Goal: Task Accomplishment & Management: Manage account settings

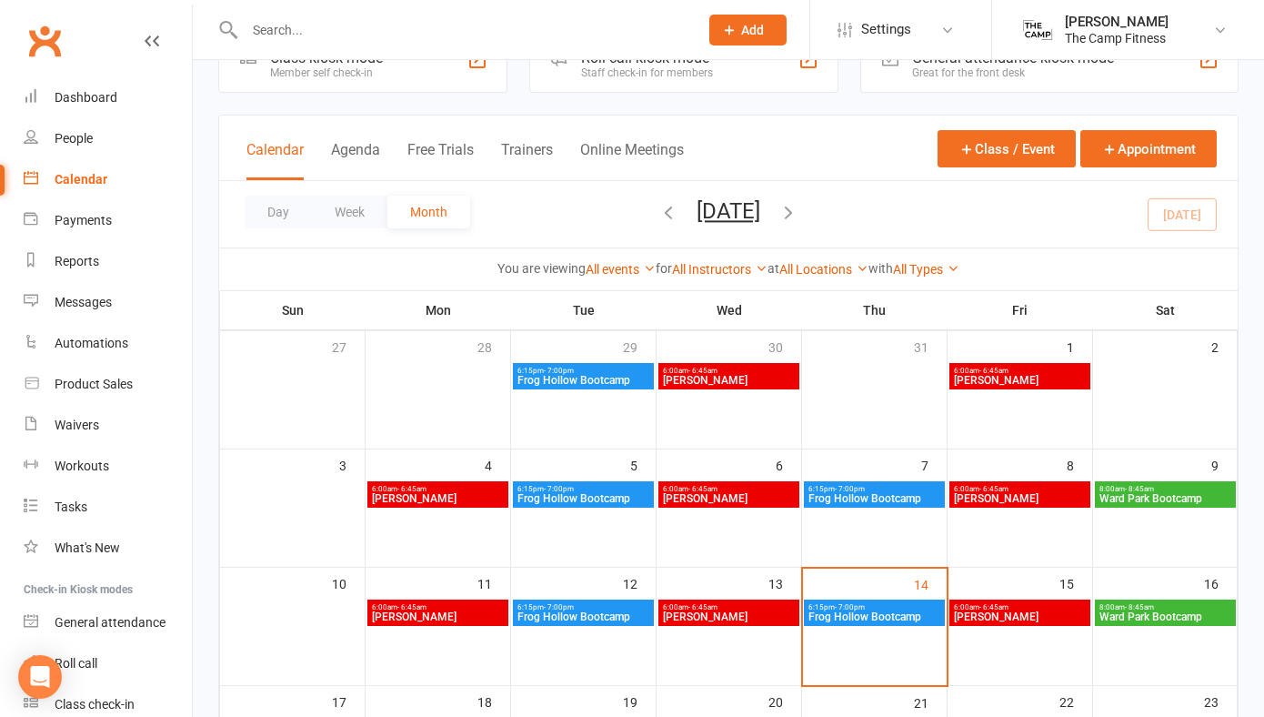
scroll to position [59, 0]
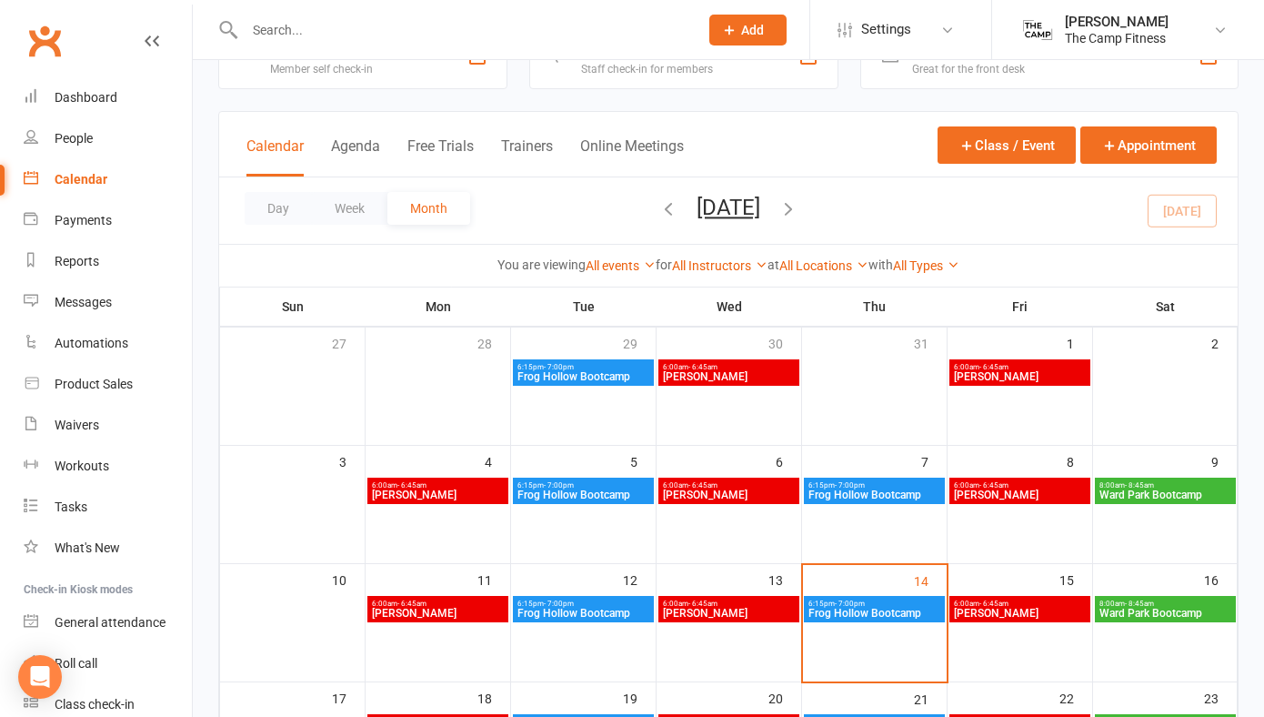
click at [863, 601] on span "6:15pm - 7:00pm" at bounding box center [875, 603] width 134 height 8
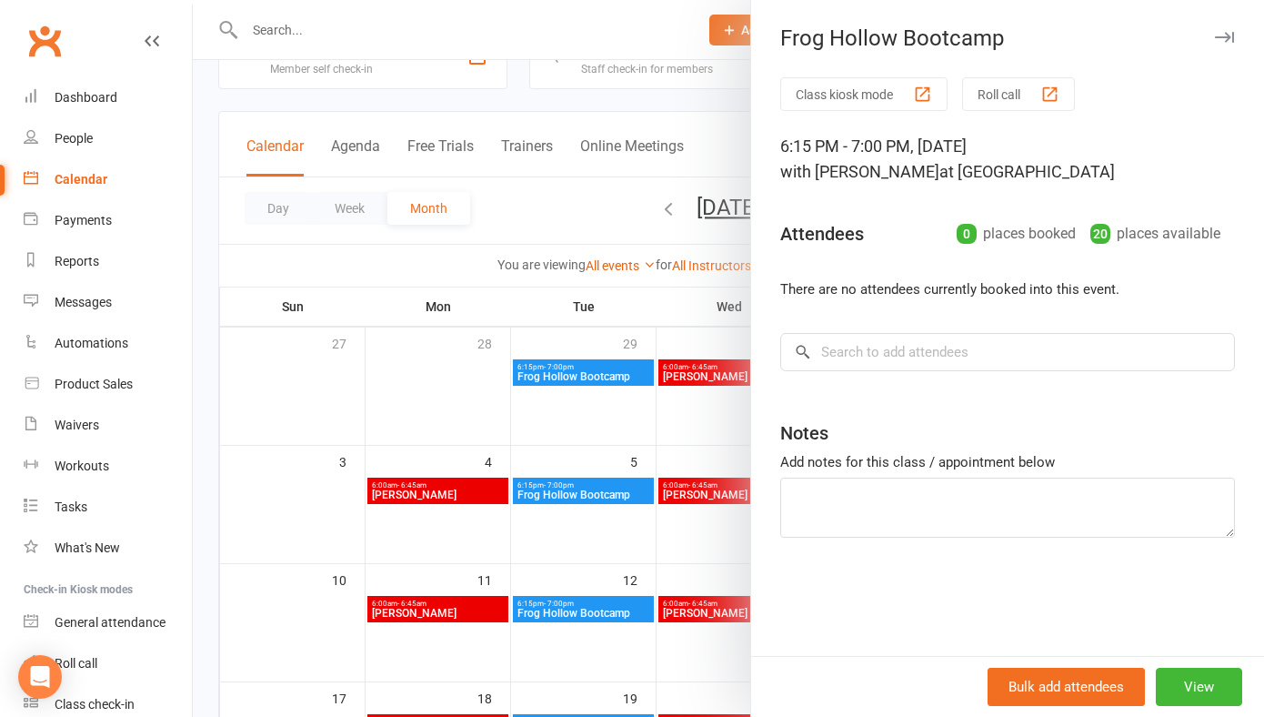
click at [1224, 35] on icon "button" at bounding box center [1224, 37] width 19 height 11
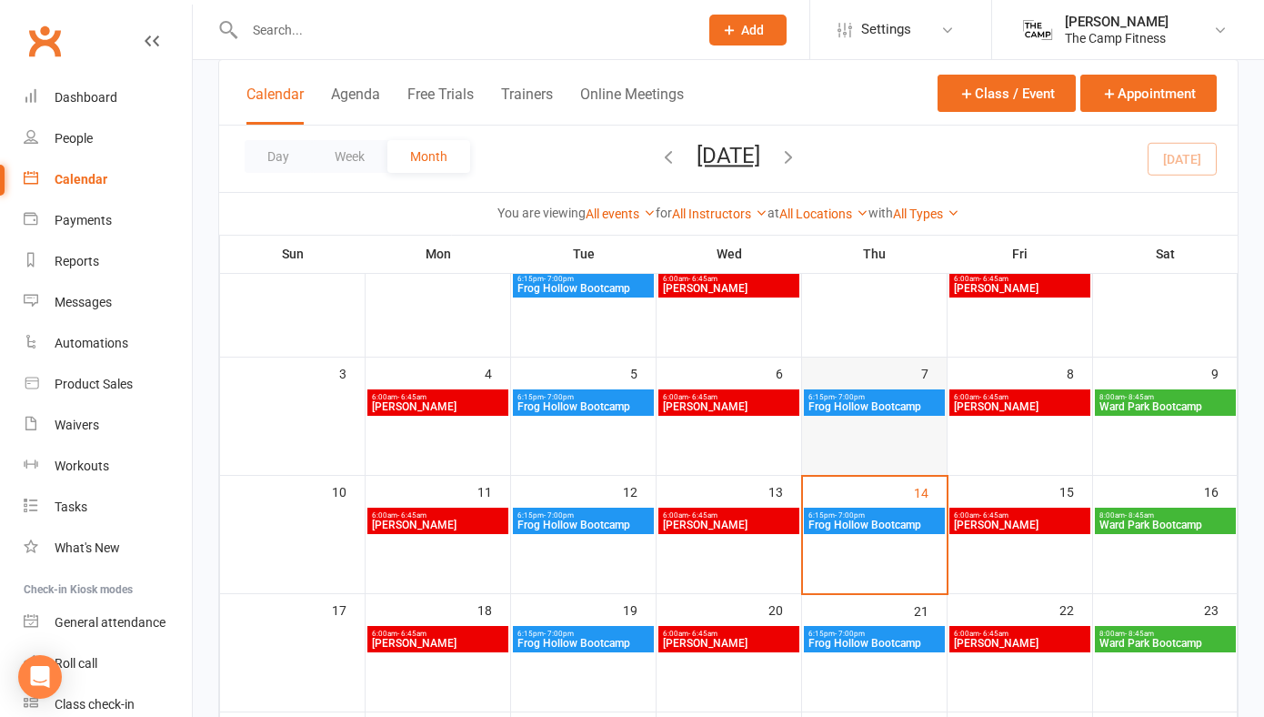
scroll to position [150, 0]
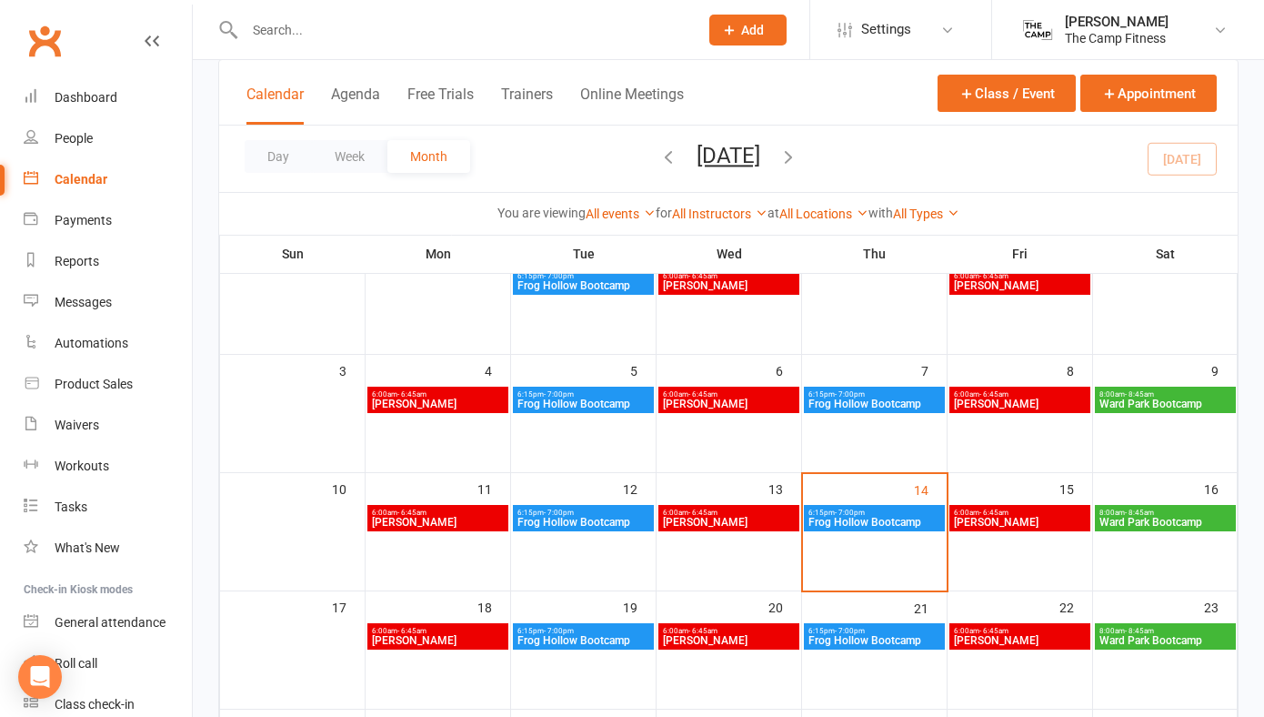
click at [881, 515] on span "6:15pm - 7:00pm" at bounding box center [875, 512] width 134 height 8
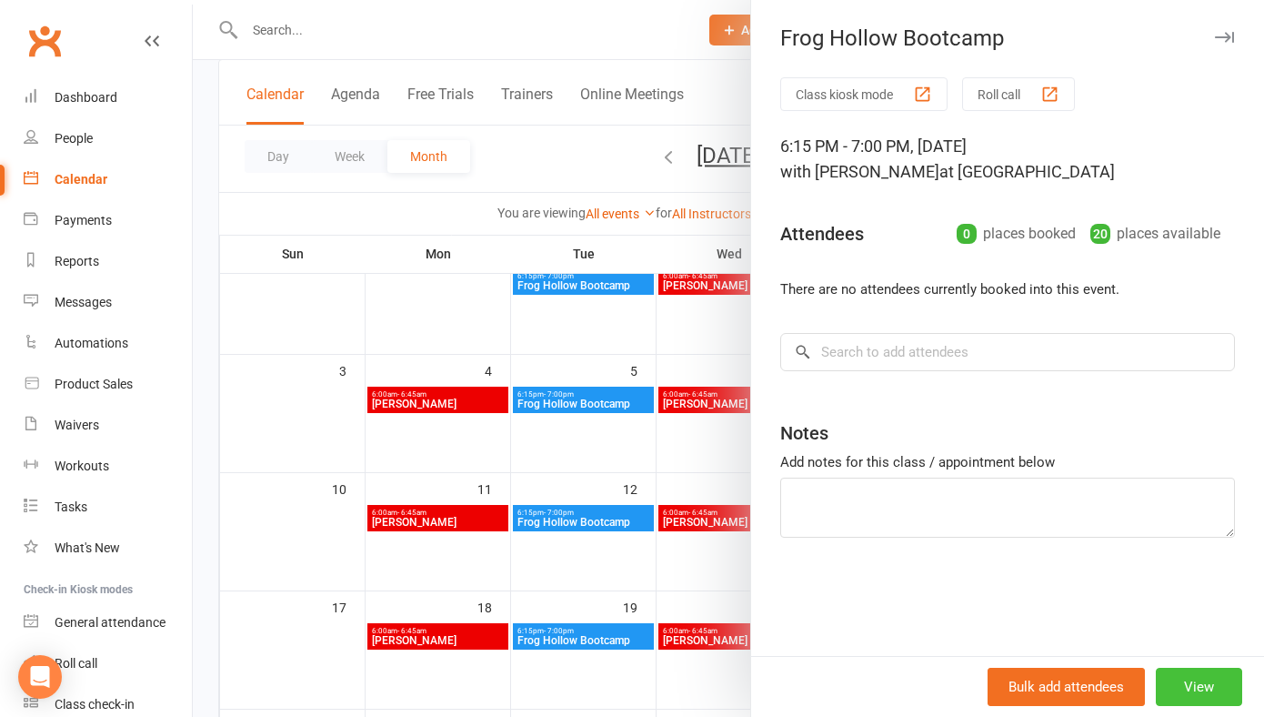
click at [1207, 687] on button "View" at bounding box center [1199, 687] width 86 height 38
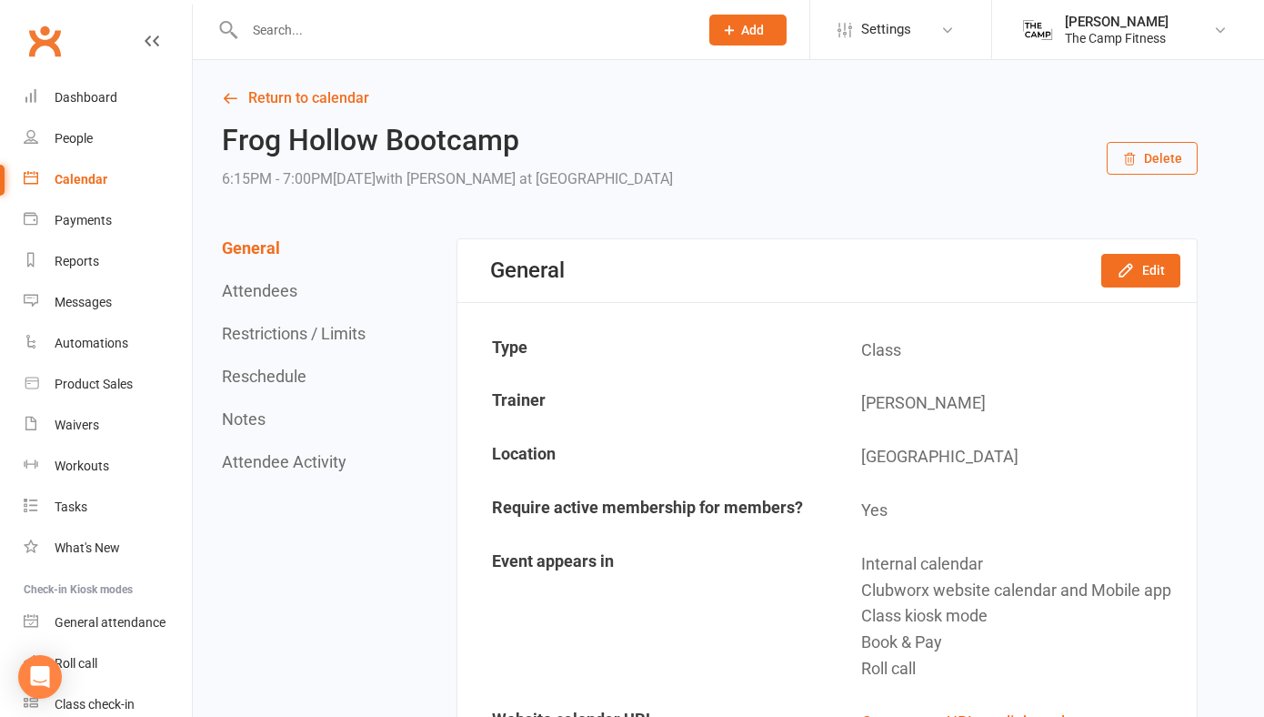
click at [1141, 155] on button "Delete" at bounding box center [1152, 158] width 91 height 33
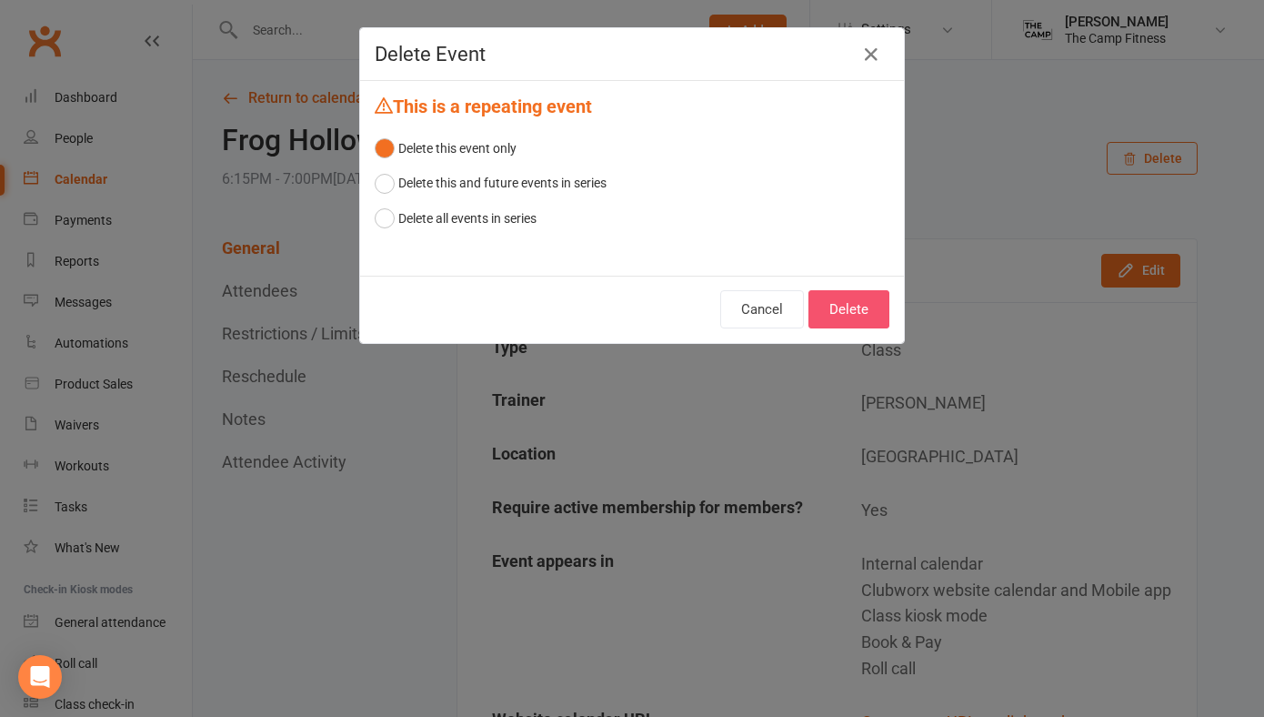
click at [869, 306] on button "Delete" at bounding box center [849, 309] width 81 height 38
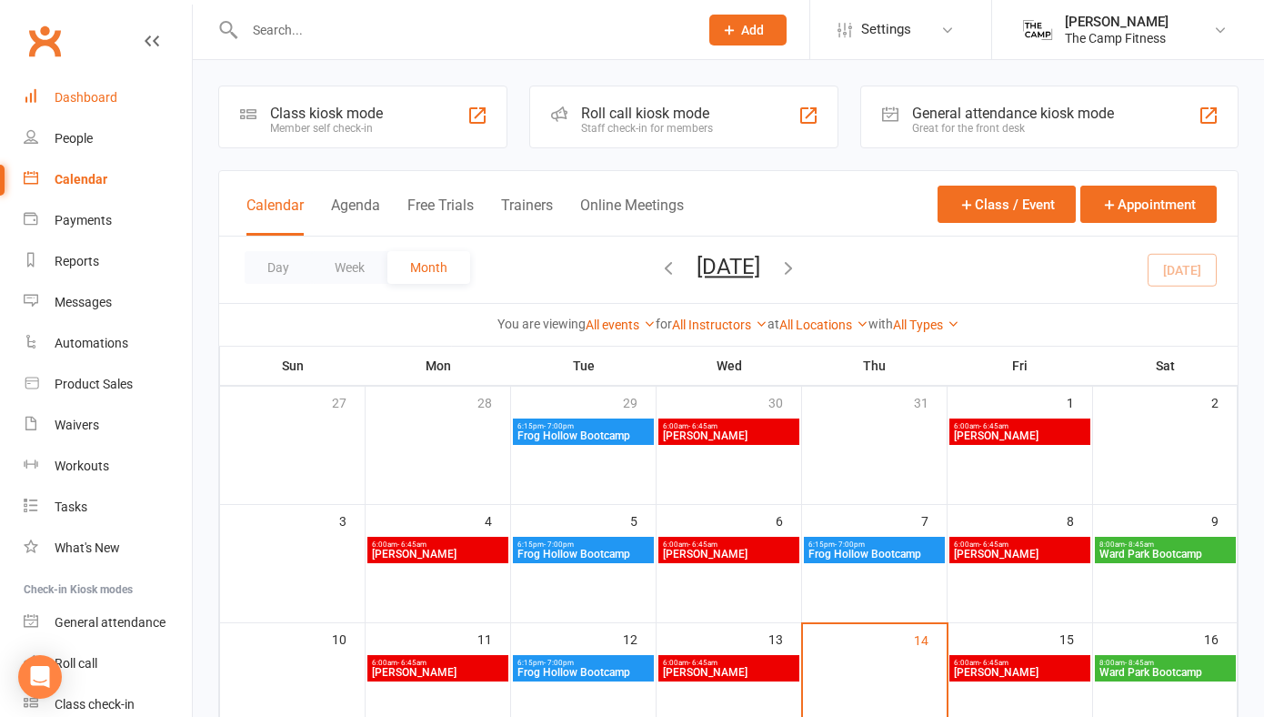
click at [88, 87] on link "Dashboard" at bounding box center [108, 97] width 168 height 41
